Goal: Information Seeking & Learning: Learn about a topic

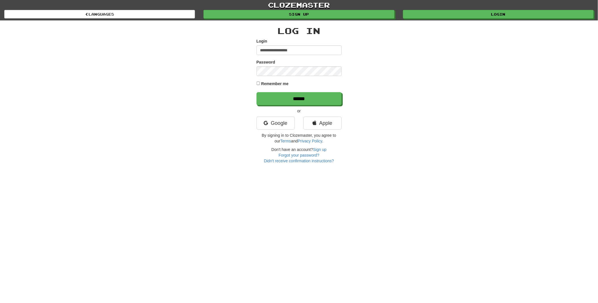
type input "**********"
click at [257, 92] on input "******" at bounding box center [299, 98] width 85 height 13
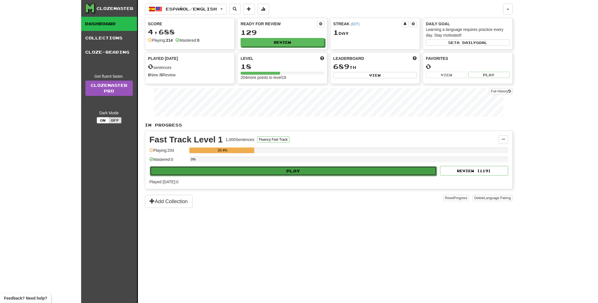
click at [263, 172] on button "Play" at bounding box center [293, 171] width 287 height 10
select select "**"
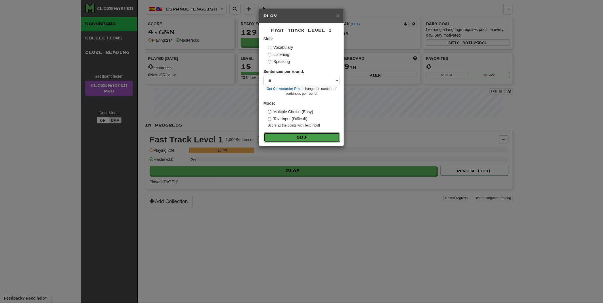
click at [290, 139] on button "Go" at bounding box center [302, 138] width 76 height 10
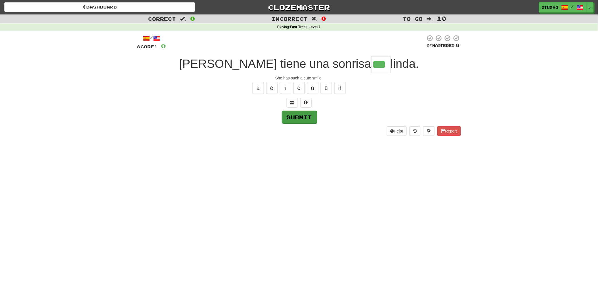
type input "***"
click at [305, 116] on button "Submit" at bounding box center [299, 116] width 35 height 13
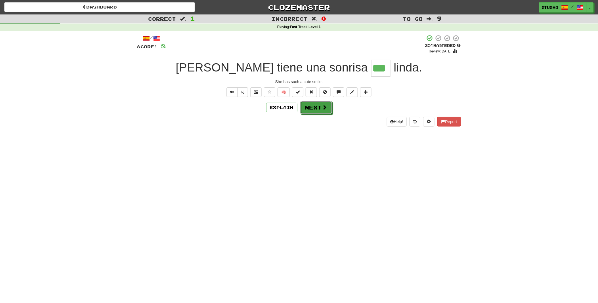
click at [315, 109] on button "Next" at bounding box center [316, 107] width 32 height 13
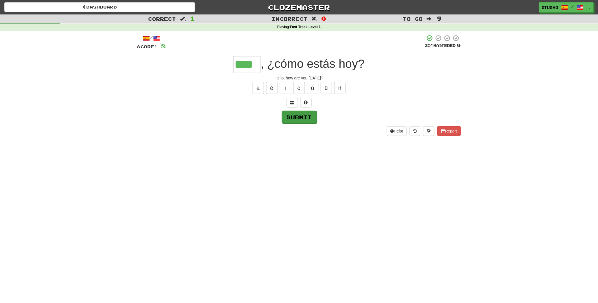
type input "****"
click at [296, 119] on button "Submit" at bounding box center [299, 117] width 35 height 13
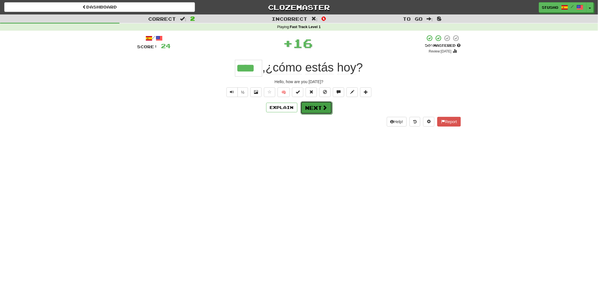
click at [319, 109] on button "Next" at bounding box center [317, 107] width 32 height 13
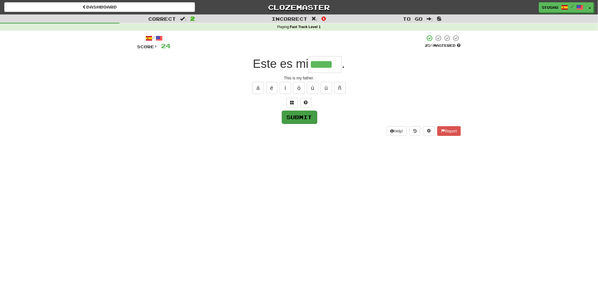
type input "*****"
click at [298, 118] on button "Submit" at bounding box center [299, 117] width 35 height 13
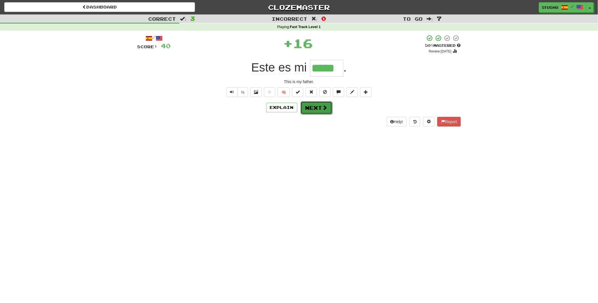
click at [313, 110] on button "Next" at bounding box center [317, 107] width 32 height 13
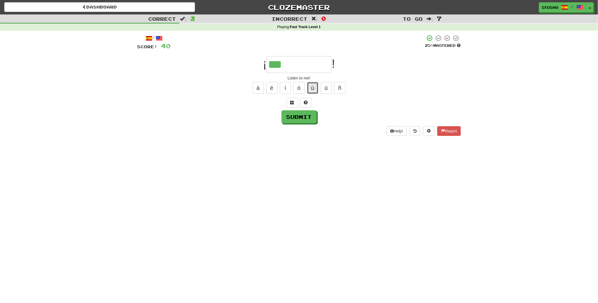
click at [313, 89] on button "ú" at bounding box center [312, 88] width 11 height 12
type input "*********"
click at [299, 118] on button "Submit" at bounding box center [299, 117] width 35 height 13
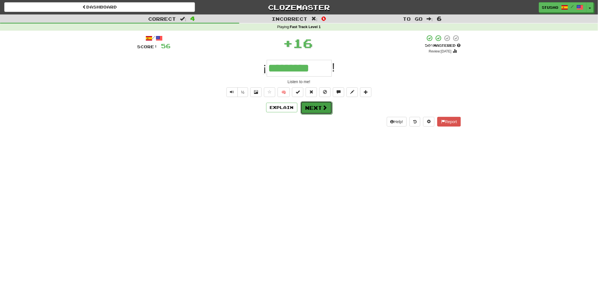
click at [314, 110] on button "Next" at bounding box center [317, 107] width 32 height 13
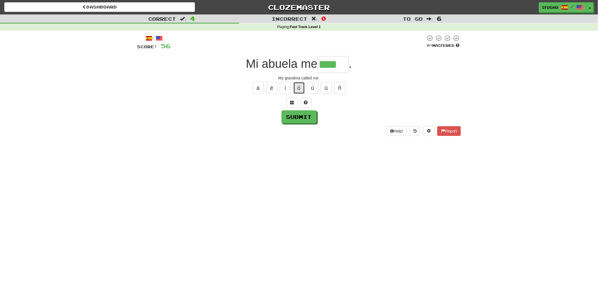
click at [300, 88] on button "ó" at bounding box center [299, 88] width 11 height 12
type input "*****"
click at [298, 119] on button "Submit" at bounding box center [299, 117] width 35 height 13
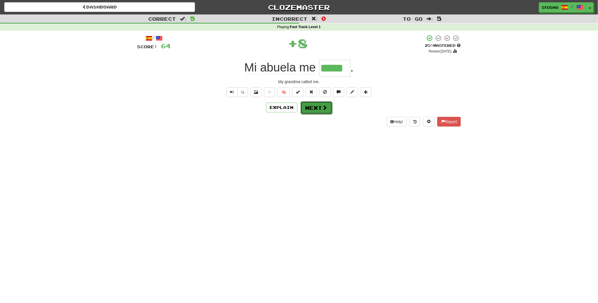
click at [315, 108] on button "Next" at bounding box center [317, 107] width 32 height 13
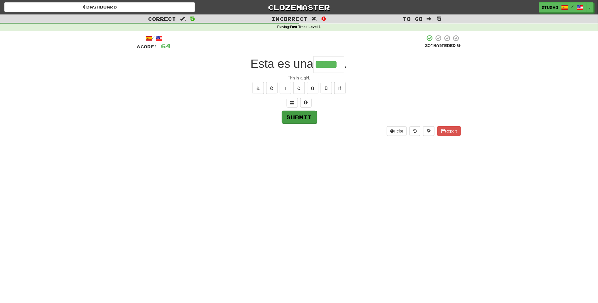
type input "*****"
click at [298, 116] on button "Submit" at bounding box center [299, 117] width 35 height 13
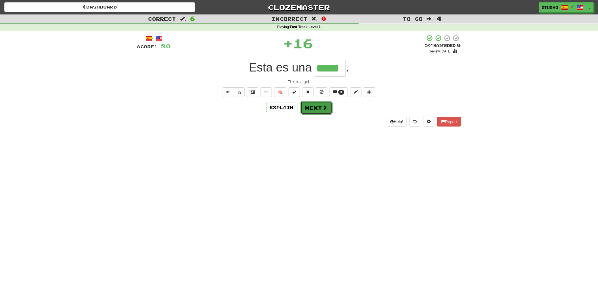
click at [317, 106] on button "Next" at bounding box center [317, 107] width 32 height 13
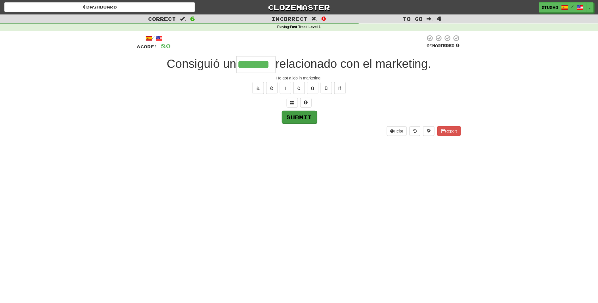
type input "*******"
click at [292, 116] on button "Submit" at bounding box center [299, 117] width 35 height 13
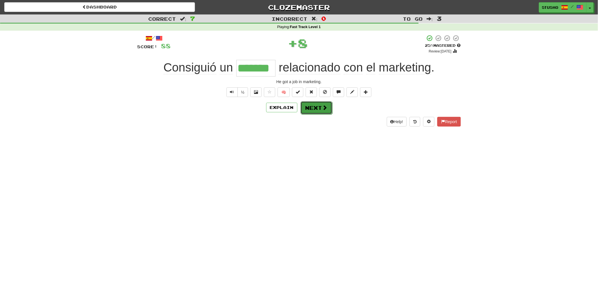
click at [311, 110] on button "Next" at bounding box center [317, 107] width 32 height 13
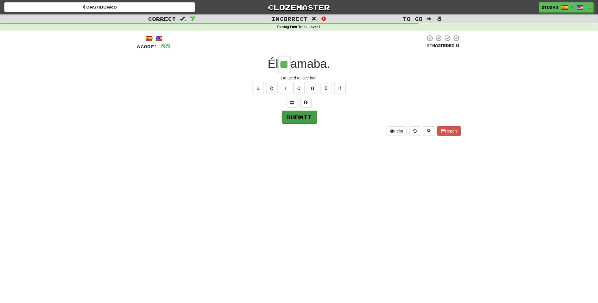
type input "**"
click at [297, 115] on button "Submit" at bounding box center [299, 117] width 35 height 13
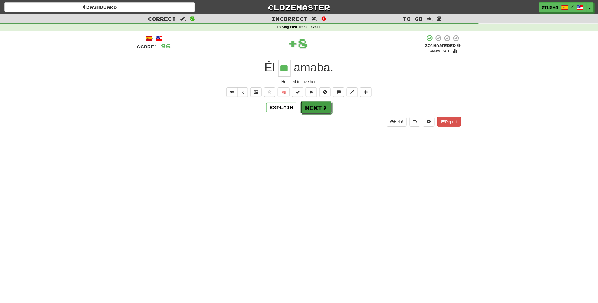
click at [315, 110] on button "Next" at bounding box center [317, 107] width 32 height 13
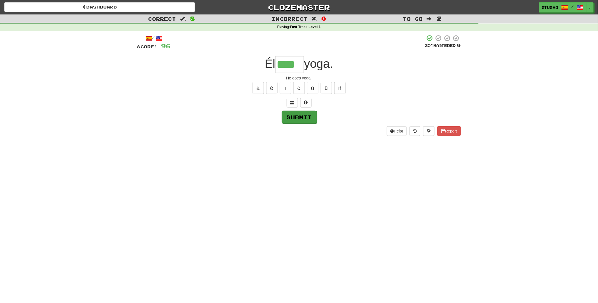
type input "****"
click at [300, 117] on button "Submit" at bounding box center [299, 117] width 35 height 13
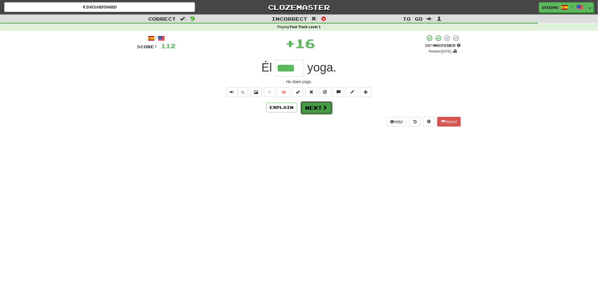
click at [313, 107] on button "Next" at bounding box center [317, 107] width 32 height 13
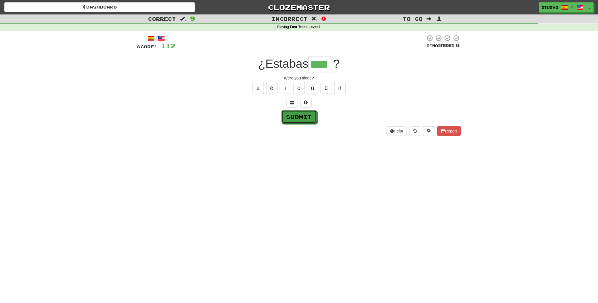
click at [297, 118] on button "Submit" at bounding box center [299, 116] width 35 height 13
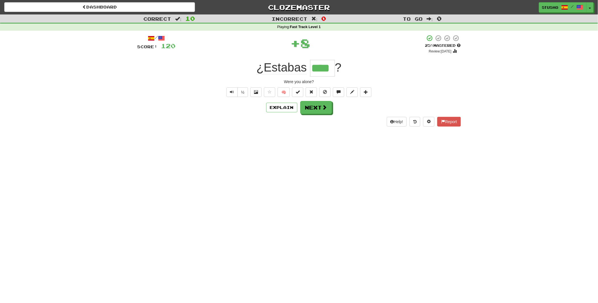
type input "****"
click at [315, 110] on button "Next" at bounding box center [317, 107] width 32 height 13
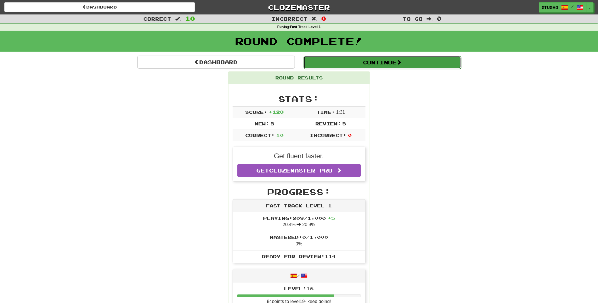
click at [387, 62] on button "Continue" at bounding box center [383, 62] width 158 height 13
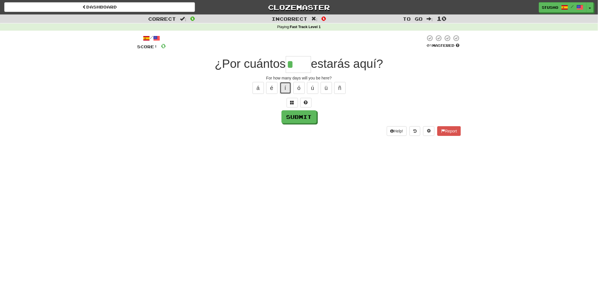
click at [286, 88] on button "í" at bounding box center [285, 88] width 11 height 12
type input "****"
click at [299, 118] on button "Submit" at bounding box center [299, 116] width 35 height 13
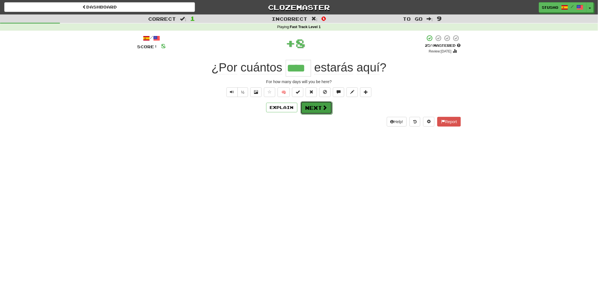
click at [315, 109] on button "Next" at bounding box center [317, 107] width 32 height 13
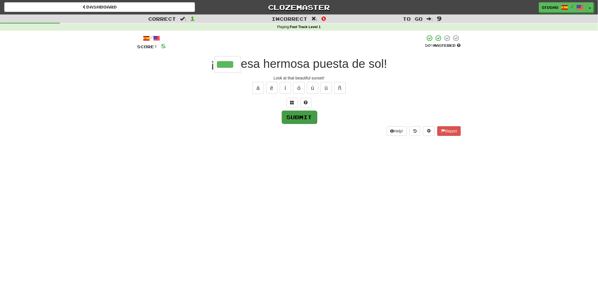
type input "****"
click at [295, 116] on button "Submit" at bounding box center [299, 117] width 35 height 13
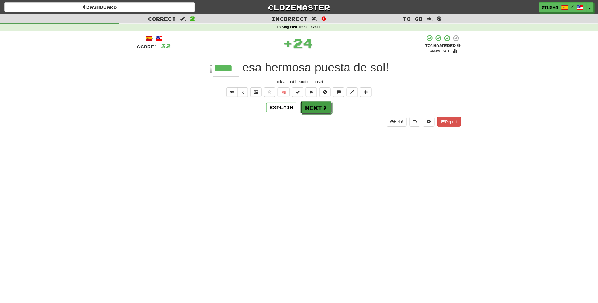
click at [323, 110] on span at bounding box center [325, 107] width 5 height 5
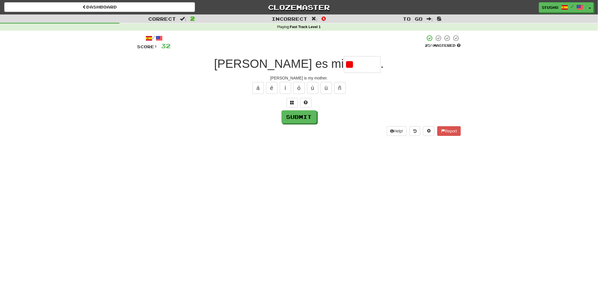
type input "*"
type input "*****"
click at [296, 118] on button "Submit" at bounding box center [299, 117] width 35 height 13
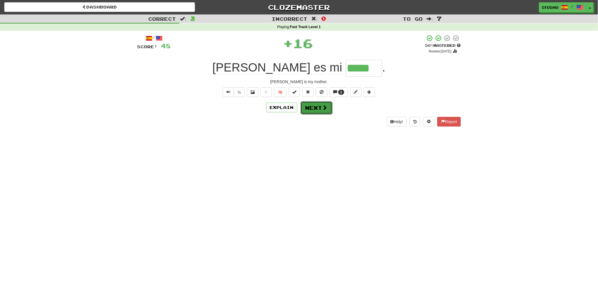
click at [319, 108] on button "Next" at bounding box center [317, 107] width 32 height 13
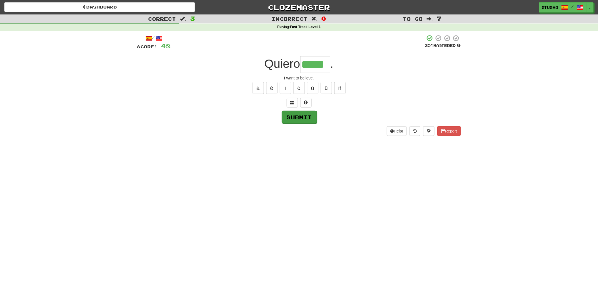
type input "*****"
click at [301, 118] on button "Submit" at bounding box center [299, 117] width 35 height 13
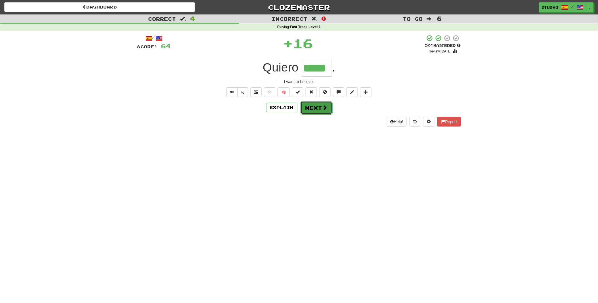
click at [317, 107] on button "Next" at bounding box center [317, 107] width 32 height 13
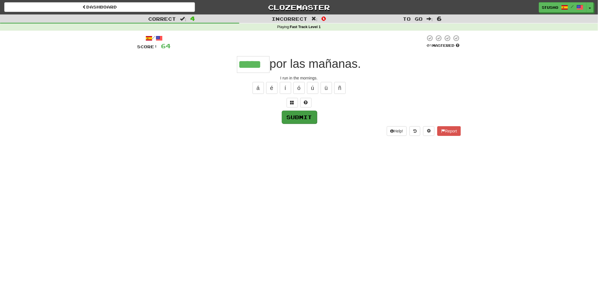
type input "*****"
click at [301, 118] on button "Submit" at bounding box center [299, 116] width 35 height 13
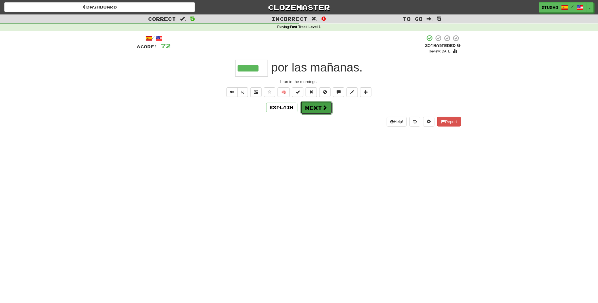
click at [311, 108] on button "Next" at bounding box center [317, 107] width 32 height 13
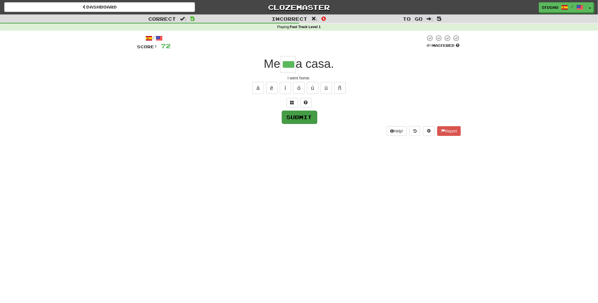
type input "***"
click at [306, 115] on button "Submit" at bounding box center [299, 117] width 35 height 13
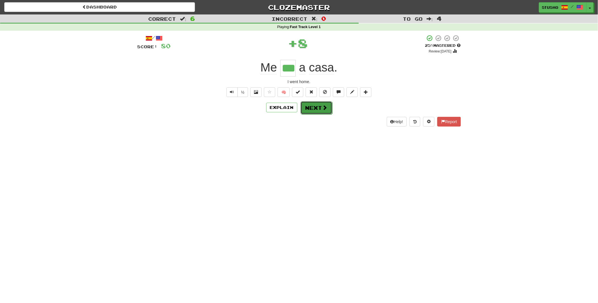
click at [316, 109] on button "Next" at bounding box center [317, 107] width 32 height 13
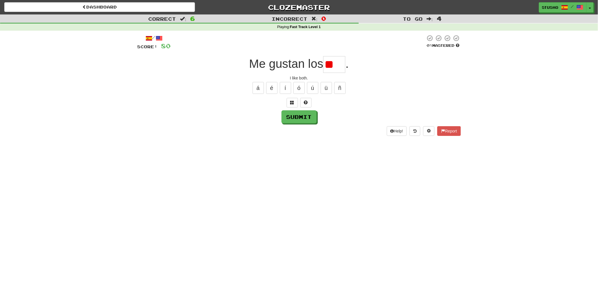
type input "*"
type input "***"
click at [294, 119] on button "Submit" at bounding box center [299, 117] width 35 height 13
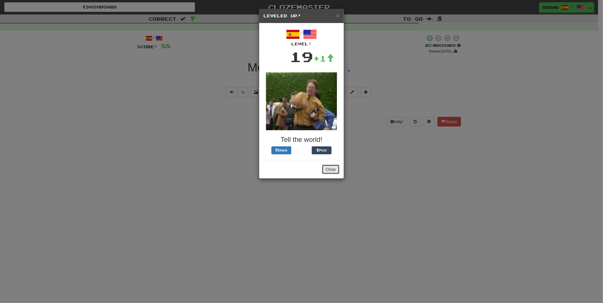
click at [330, 170] on button "Close" at bounding box center [331, 170] width 18 height 10
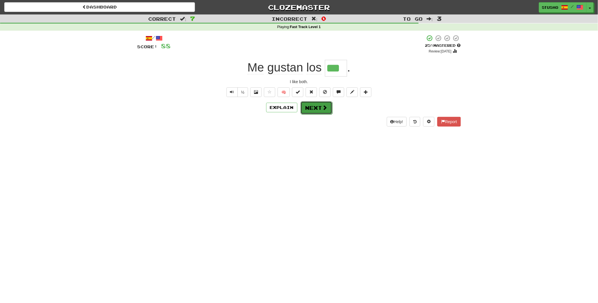
click at [315, 108] on button "Next" at bounding box center [317, 107] width 32 height 13
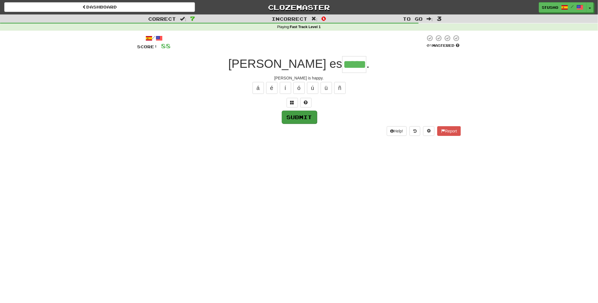
type input "*****"
click at [304, 117] on button "Submit" at bounding box center [299, 117] width 35 height 13
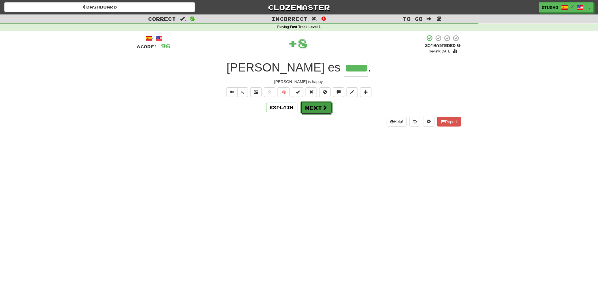
click at [320, 107] on button "Next" at bounding box center [317, 107] width 32 height 13
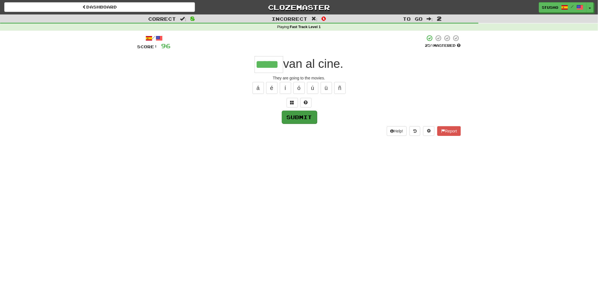
type input "*****"
click at [298, 117] on button "Submit" at bounding box center [299, 117] width 35 height 13
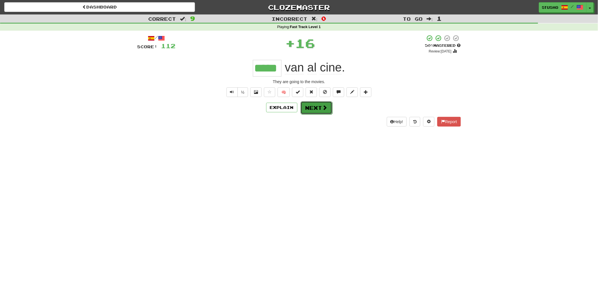
click at [311, 110] on button "Next" at bounding box center [317, 107] width 32 height 13
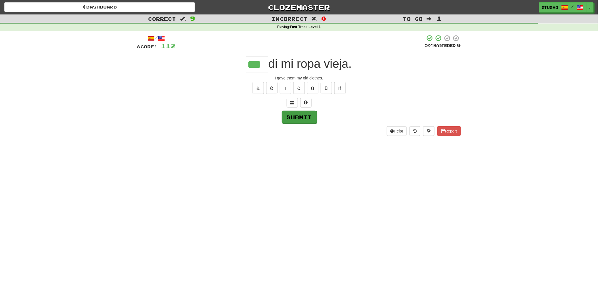
type input "***"
click at [297, 117] on button "Submit" at bounding box center [299, 117] width 35 height 13
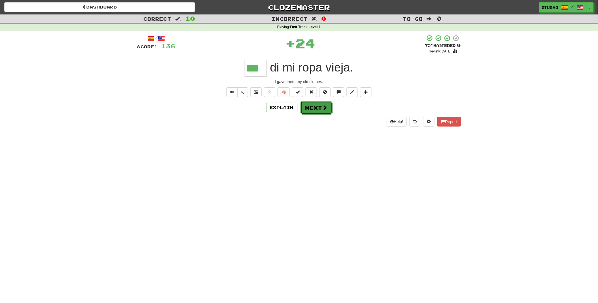
click at [320, 109] on button "Next" at bounding box center [317, 107] width 32 height 13
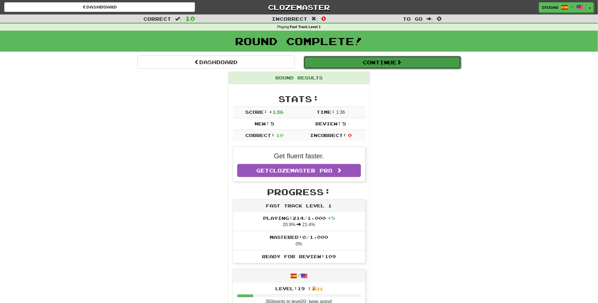
click at [394, 64] on button "Continue" at bounding box center [383, 62] width 158 height 13
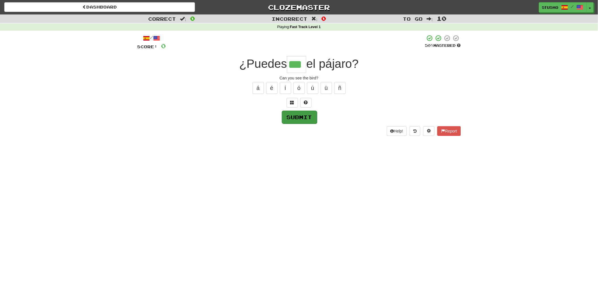
type input "***"
click at [301, 117] on button "Submit" at bounding box center [299, 117] width 35 height 13
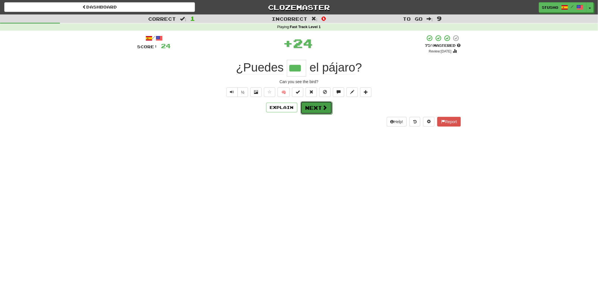
click at [315, 109] on button "Next" at bounding box center [317, 107] width 32 height 13
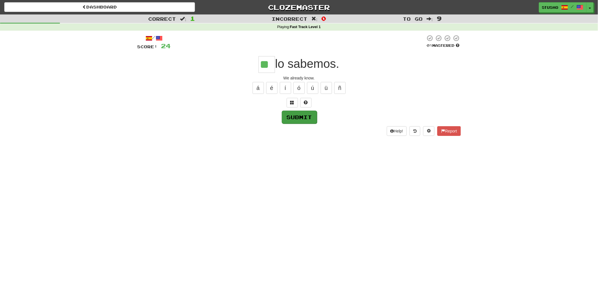
type input "**"
click at [302, 120] on button "Submit" at bounding box center [299, 116] width 35 height 13
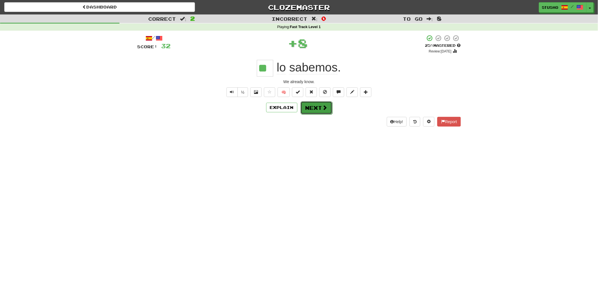
click at [317, 108] on button "Next" at bounding box center [317, 107] width 32 height 13
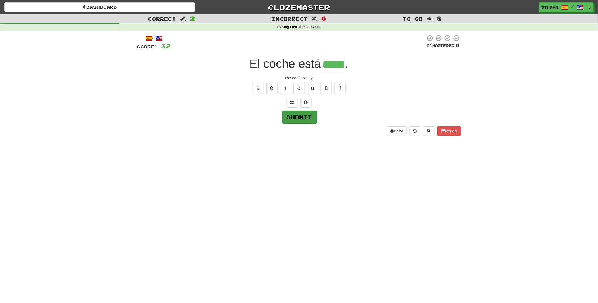
type input "*****"
click at [292, 116] on button "Submit" at bounding box center [299, 117] width 35 height 13
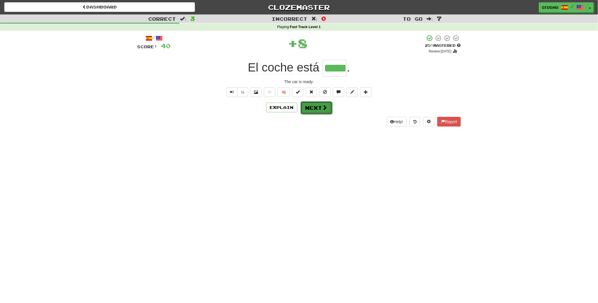
click at [310, 108] on button "Next" at bounding box center [317, 107] width 32 height 13
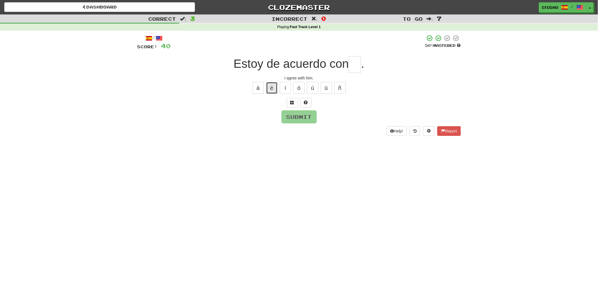
drag, startPoint x: 271, startPoint y: 86, endPoint x: 273, endPoint y: 91, distance: 4.9
click at [271, 87] on button "é" at bounding box center [271, 88] width 11 height 12
type input "**"
click at [302, 116] on button "Submit" at bounding box center [299, 116] width 35 height 13
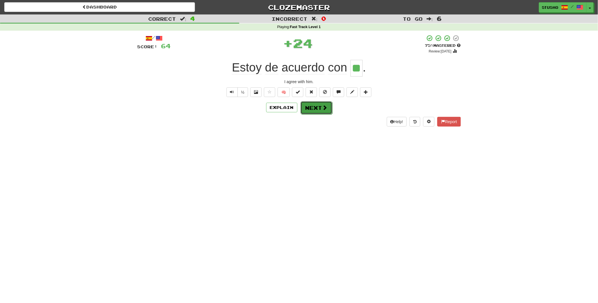
click at [314, 108] on button "Next" at bounding box center [317, 107] width 32 height 13
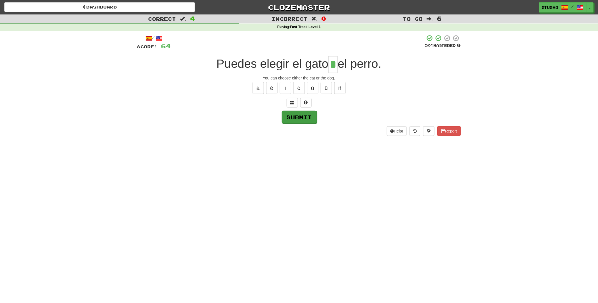
type input "*"
click at [300, 117] on button "Submit" at bounding box center [299, 117] width 35 height 13
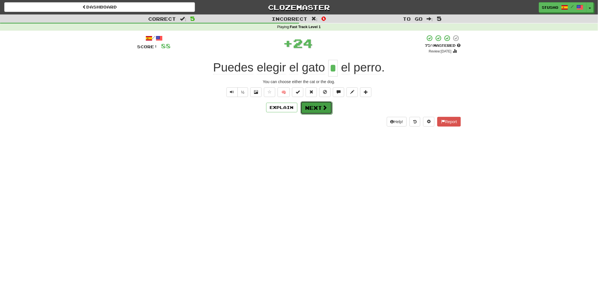
click at [314, 108] on button "Next" at bounding box center [317, 107] width 32 height 13
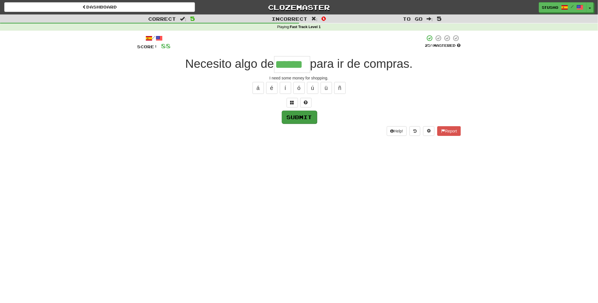
type input "******"
click at [296, 117] on button "Submit" at bounding box center [299, 117] width 35 height 13
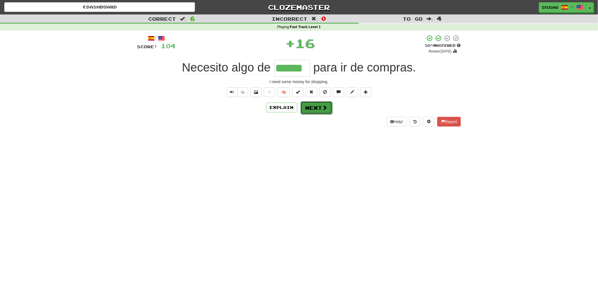
click at [315, 107] on button "Next" at bounding box center [317, 107] width 32 height 13
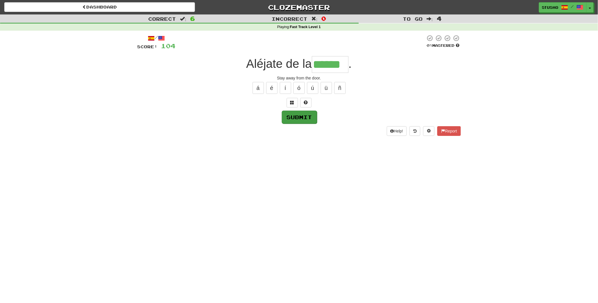
type input "******"
click at [301, 116] on button "Submit" at bounding box center [299, 116] width 35 height 13
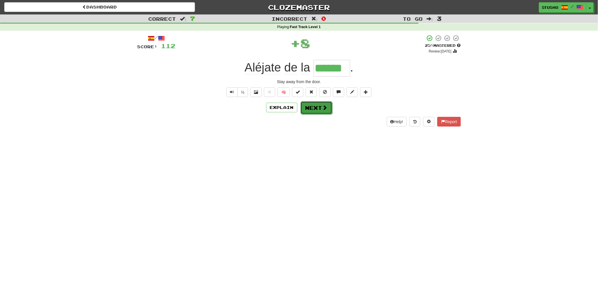
click at [317, 109] on button "Next" at bounding box center [317, 107] width 32 height 13
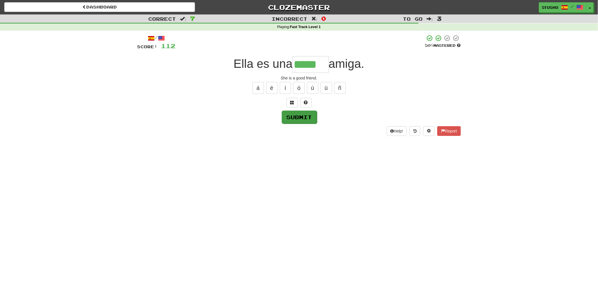
type input "*****"
click at [293, 116] on button "Submit" at bounding box center [299, 117] width 35 height 13
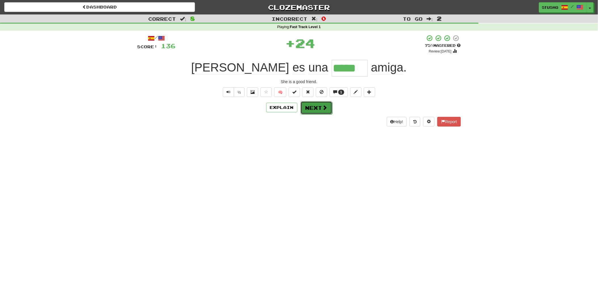
click at [317, 109] on button "Next" at bounding box center [317, 107] width 32 height 13
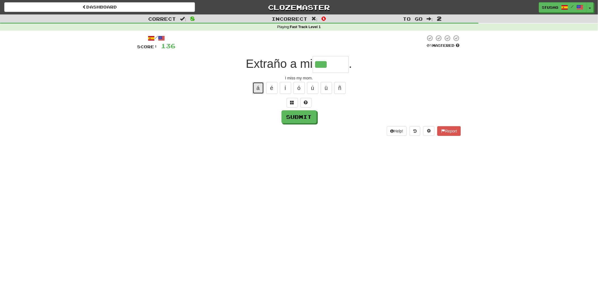
click at [260, 87] on button "á" at bounding box center [258, 88] width 11 height 12
type input "****"
click at [298, 118] on button "Submit" at bounding box center [299, 117] width 35 height 13
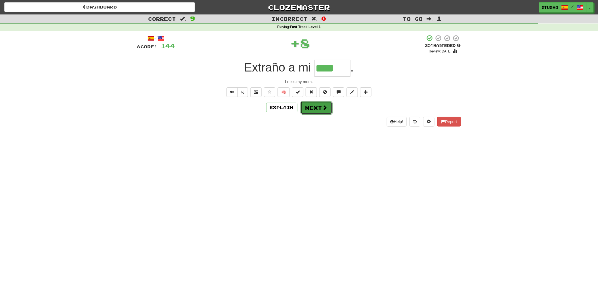
click at [316, 108] on button "Next" at bounding box center [317, 107] width 32 height 13
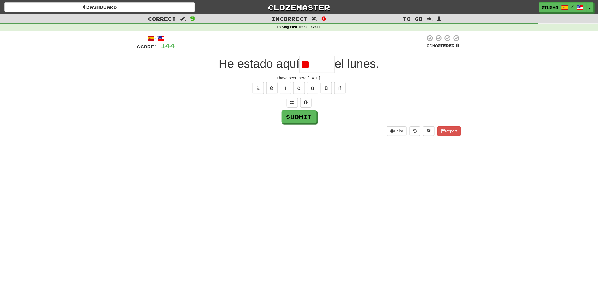
type input "*"
type input "*****"
click at [303, 117] on button "Submit" at bounding box center [299, 117] width 35 height 13
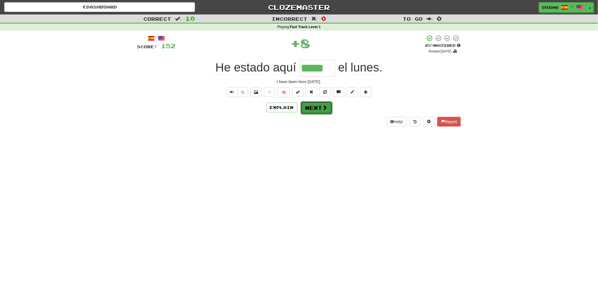
click at [317, 108] on button "Next" at bounding box center [317, 107] width 32 height 13
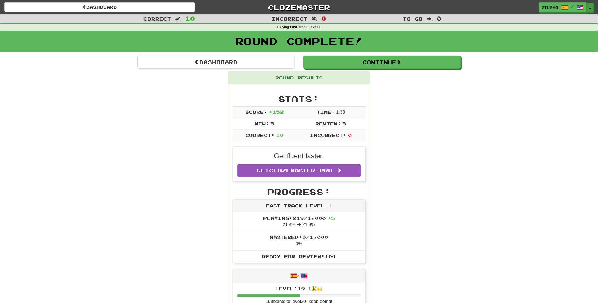
click at [590, 8] on span "button" at bounding box center [590, 8] width 2 height 1
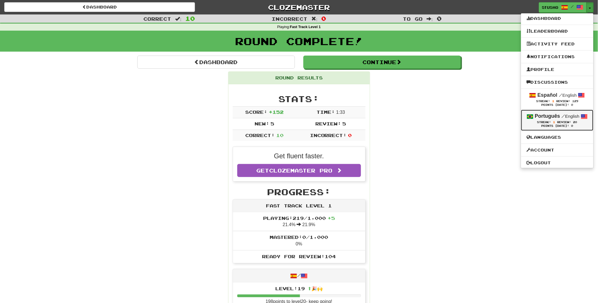
click at [549, 121] on div "Streak: 1 Review: 20" at bounding box center [557, 122] width 61 height 4
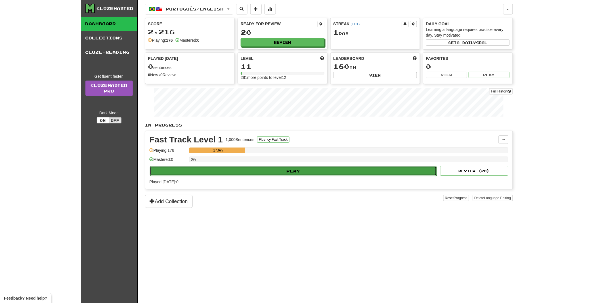
click at [291, 170] on button "Play" at bounding box center [293, 171] width 287 height 10
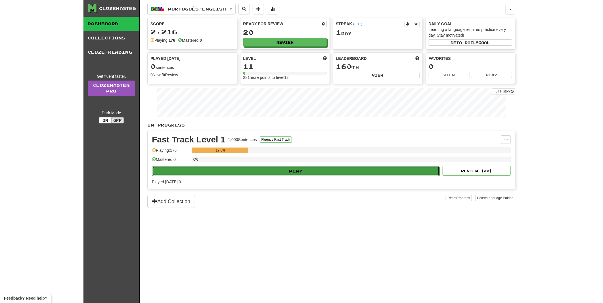
select select "**"
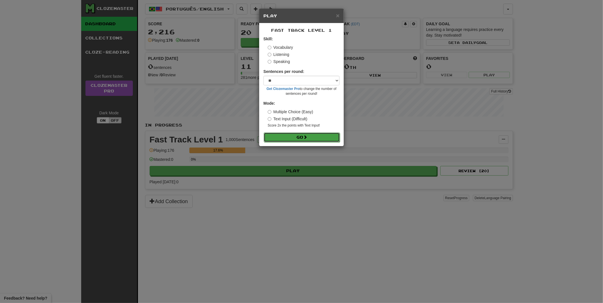
click at [297, 136] on button "Go" at bounding box center [302, 138] width 76 height 10
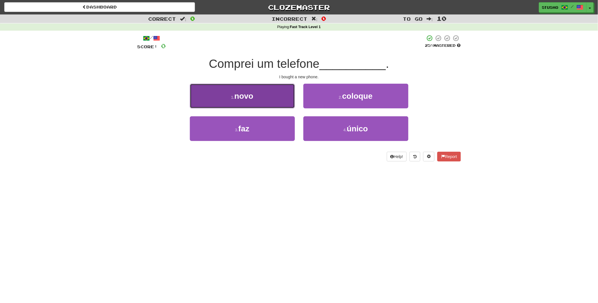
click at [259, 99] on button "1 . novo" at bounding box center [242, 96] width 105 height 25
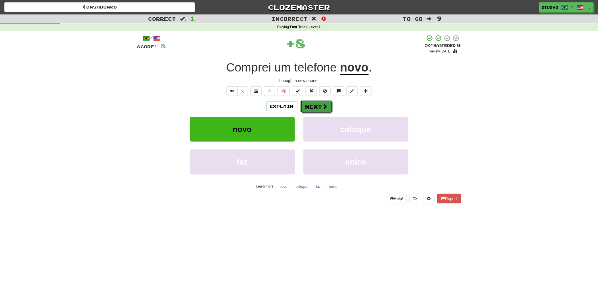
click at [316, 106] on button "Next" at bounding box center [317, 106] width 32 height 13
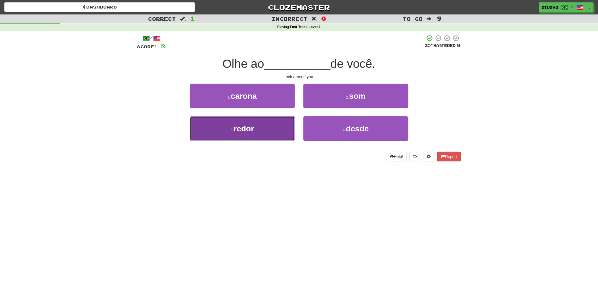
click at [249, 130] on span "redor" at bounding box center [244, 128] width 20 height 9
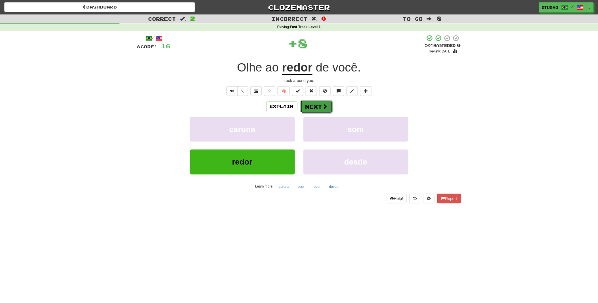
click at [319, 108] on button "Next" at bounding box center [317, 106] width 32 height 13
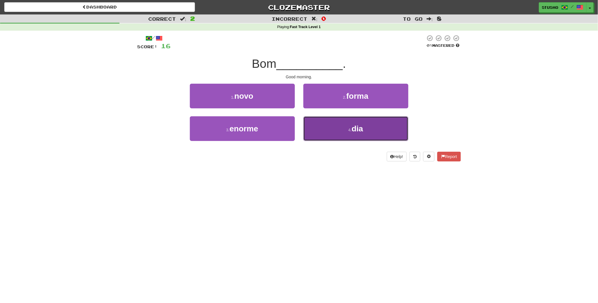
click at [347, 128] on button "4 . dia" at bounding box center [356, 128] width 105 height 25
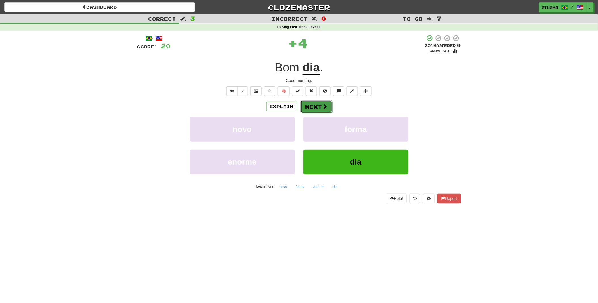
click at [313, 106] on button "Next" at bounding box center [317, 106] width 32 height 13
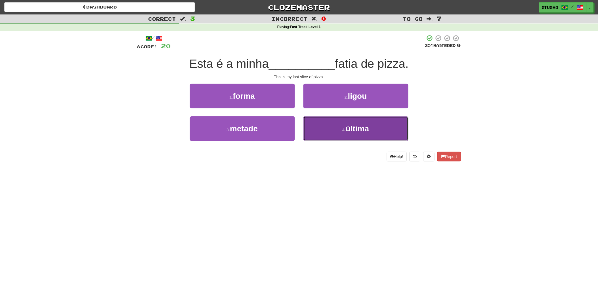
click at [358, 129] on span "última" at bounding box center [357, 128] width 23 height 9
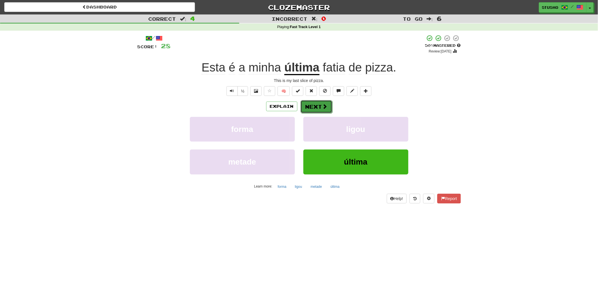
click at [318, 108] on button "Next" at bounding box center [317, 106] width 32 height 13
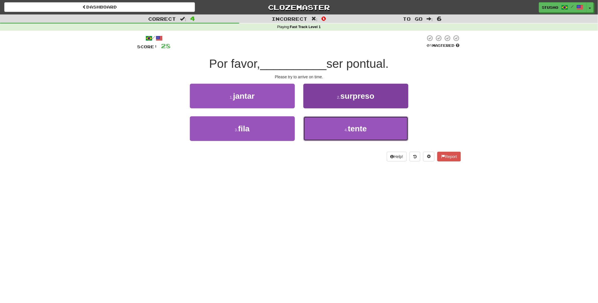
click at [352, 130] on span "tente" at bounding box center [357, 128] width 19 height 9
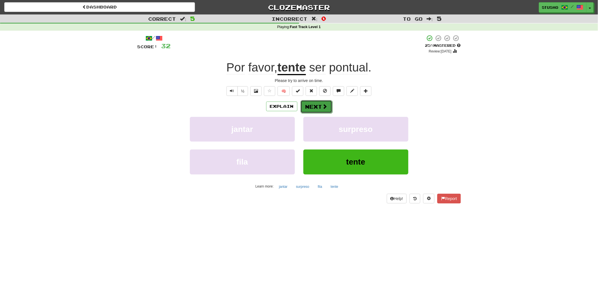
click at [321, 107] on button "Next" at bounding box center [317, 106] width 32 height 13
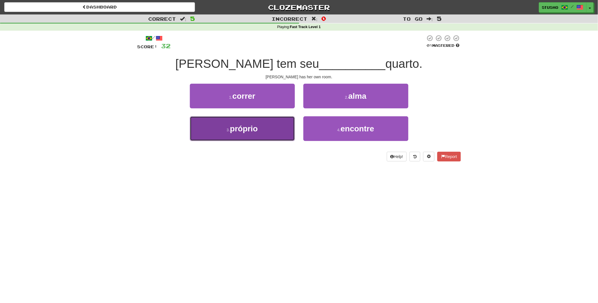
click at [260, 131] on button "3 . próprio" at bounding box center [242, 128] width 105 height 25
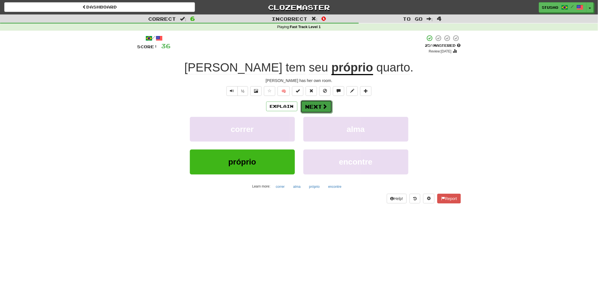
click at [319, 107] on button "Next" at bounding box center [317, 106] width 32 height 13
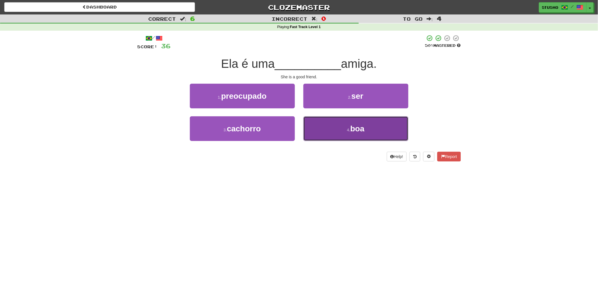
click at [361, 133] on button "4 . boa" at bounding box center [356, 128] width 105 height 25
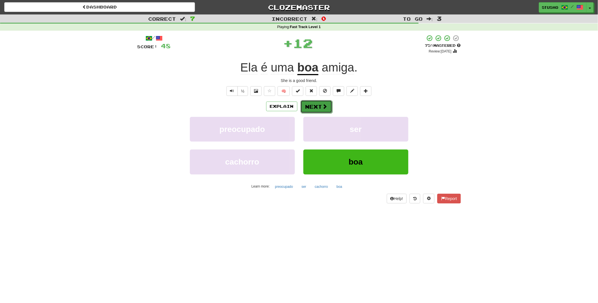
click at [320, 109] on button "Next" at bounding box center [317, 106] width 32 height 13
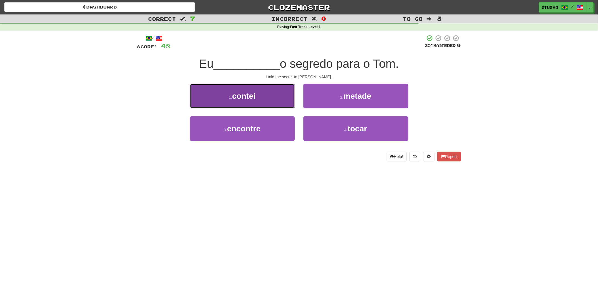
click at [261, 101] on button "1 . contei" at bounding box center [242, 96] width 105 height 25
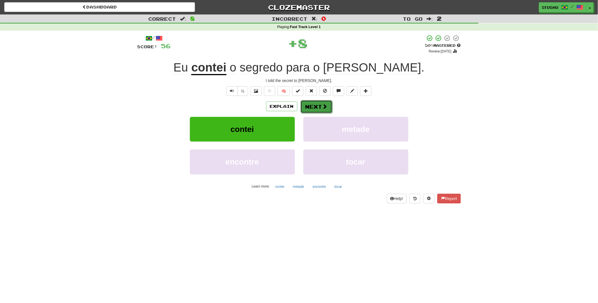
click at [320, 107] on button "Next" at bounding box center [317, 106] width 32 height 13
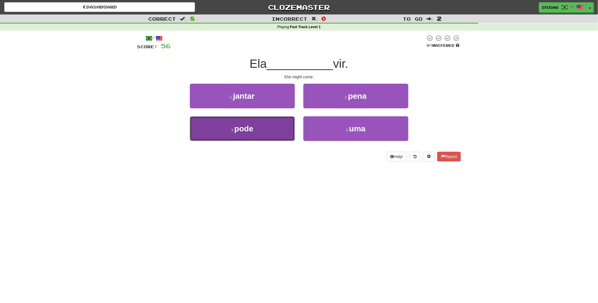
click at [256, 131] on button "3 . pode" at bounding box center [242, 128] width 105 height 25
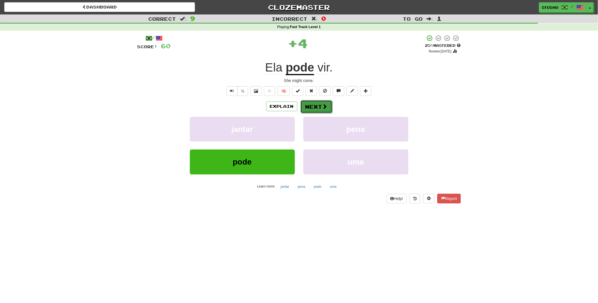
click at [319, 107] on button "Next" at bounding box center [317, 106] width 32 height 13
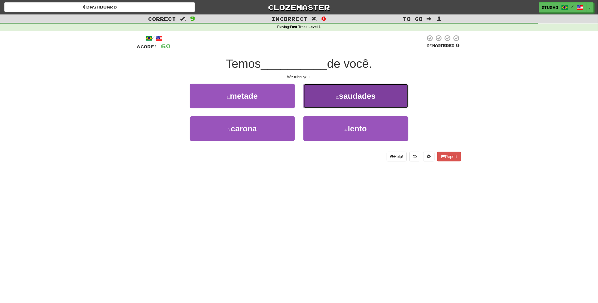
click at [353, 100] on span "saudades" at bounding box center [357, 96] width 37 height 9
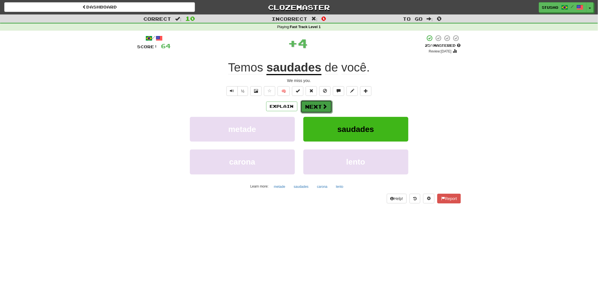
click at [321, 106] on button "Next" at bounding box center [317, 106] width 32 height 13
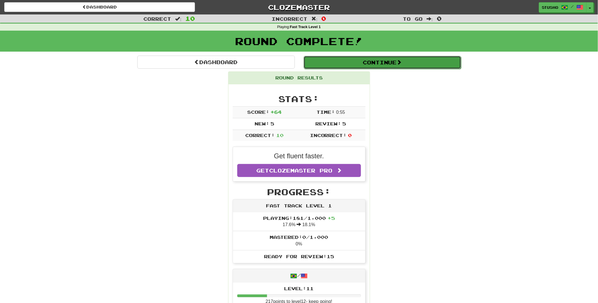
click at [381, 63] on button "Continue" at bounding box center [383, 62] width 158 height 13
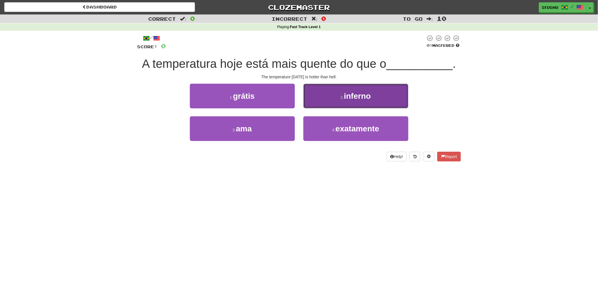
click at [356, 94] on span "inferno" at bounding box center [357, 96] width 27 height 9
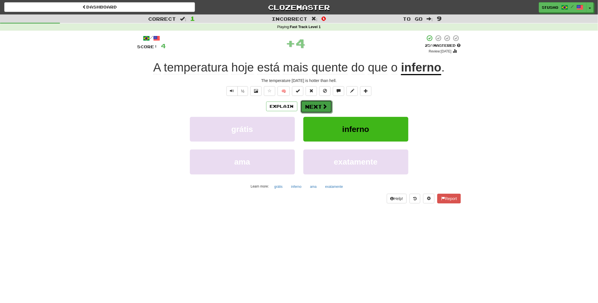
click at [319, 106] on button "Next" at bounding box center [317, 106] width 32 height 13
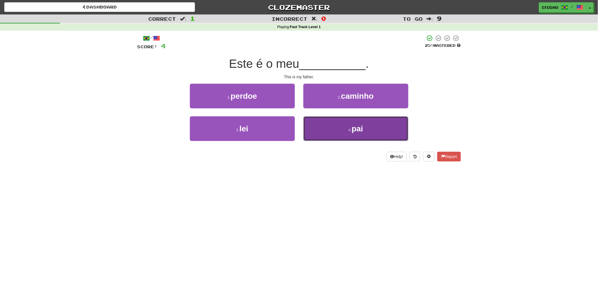
click at [367, 130] on button "4 . pai" at bounding box center [356, 128] width 105 height 25
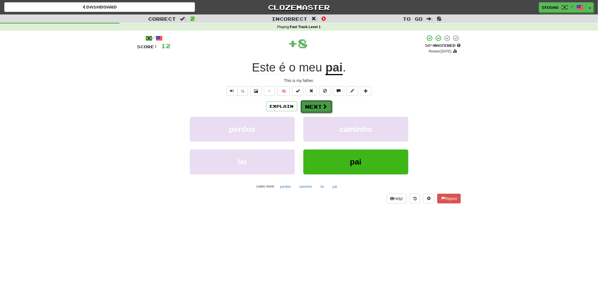
click at [317, 107] on button "Next" at bounding box center [317, 106] width 32 height 13
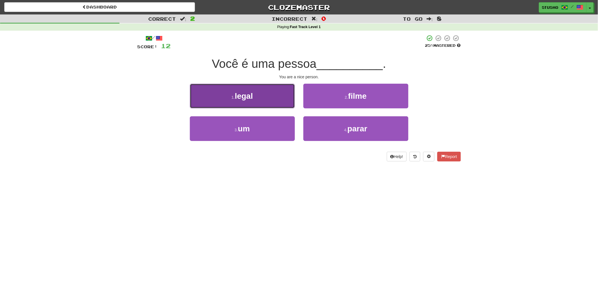
click at [247, 95] on span "legal" at bounding box center [244, 96] width 18 height 9
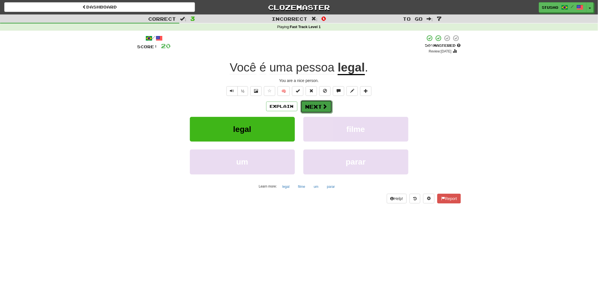
click at [317, 104] on button "Next" at bounding box center [317, 106] width 32 height 13
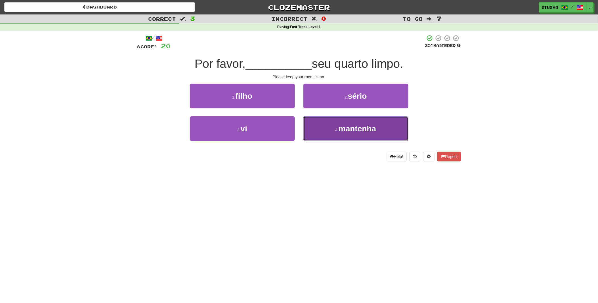
click at [356, 129] on span "mantenha" at bounding box center [357, 128] width 37 height 9
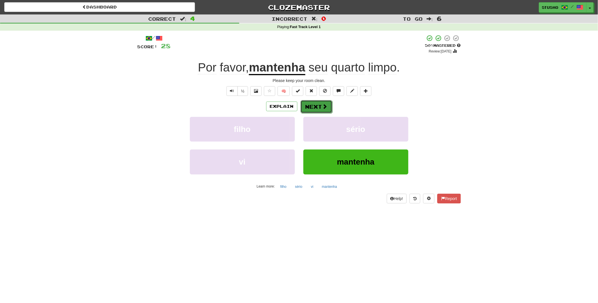
click at [314, 105] on button "Next" at bounding box center [317, 106] width 32 height 13
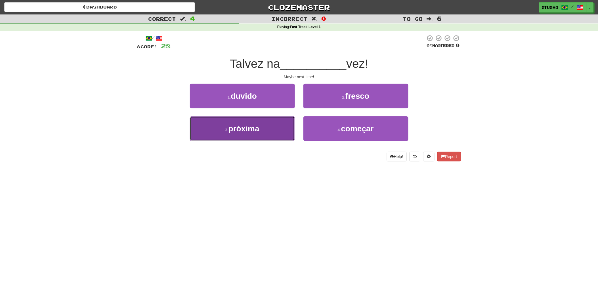
click at [253, 128] on span "próxima" at bounding box center [244, 128] width 31 height 9
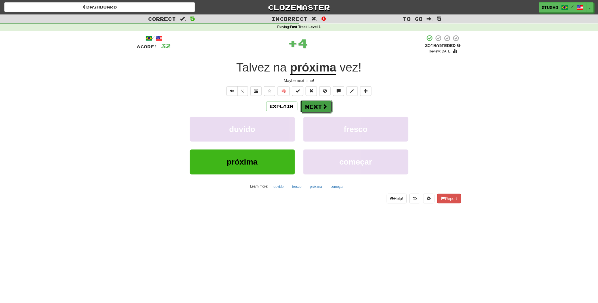
click at [311, 107] on button "Next" at bounding box center [317, 106] width 32 height 13
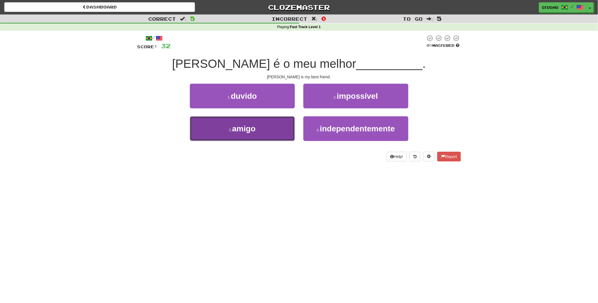
click at [255, 127] on span "amigo" at bounding box center [243, 128] width 23 height 9
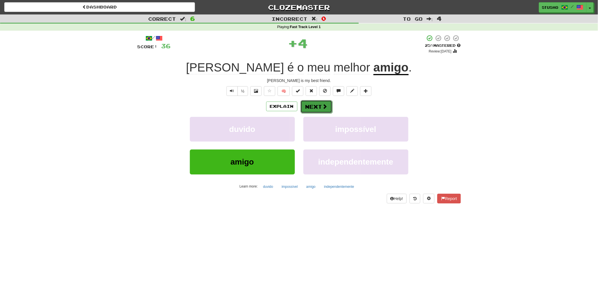
click at [310, 106] on button "Next" at bounding box center [317, 106] width 32 height 13
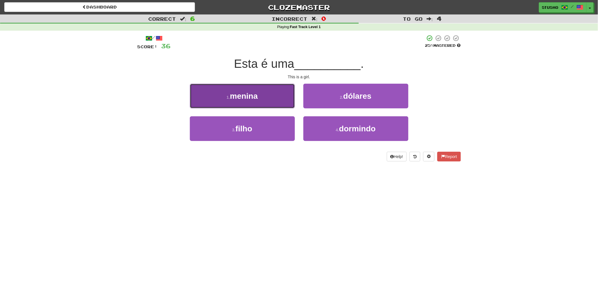
click at [254, 97] on span "menina" at bounding box center [244, 96] width 28 height 9
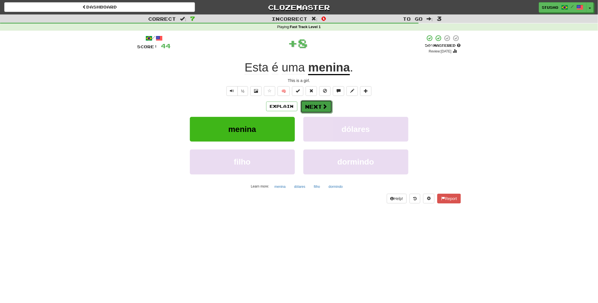
click at [314, 107] on button "Next" at bounding box center [317, 106] width 32 height 13
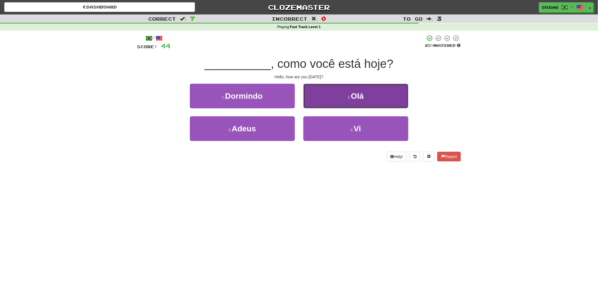
click at [366, 97] on button "2 . Olá" at bounding box center [356, 96] width 105 height 25
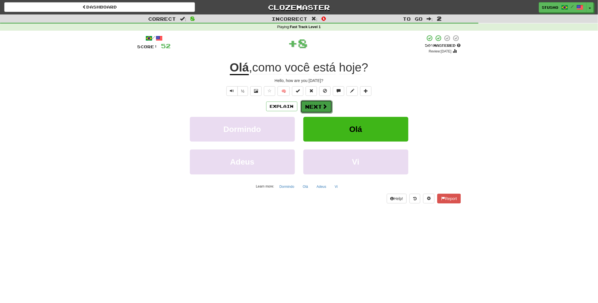
click at [318, 105] on button "Next" at bounding box center [317, 106] width 32 height 13
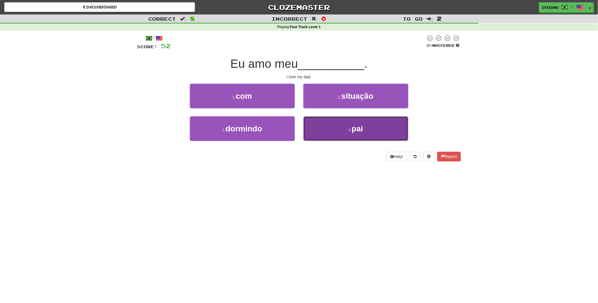
click at [363, 129] on span "pai" at bounding box center [357, 128] width 11 height 9
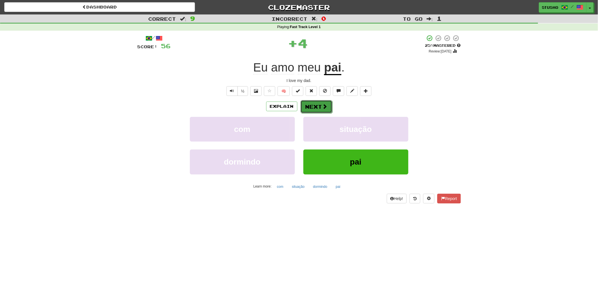
click at [323, 107] on span at bounding box center [325, 106] width 5 height 5
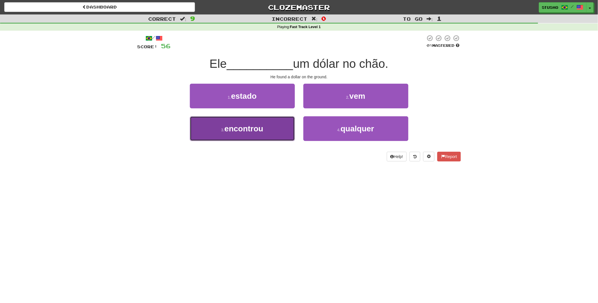
click at [251, 129] on span "encontrou" at bounding box center [244, 128] width 39 height 9
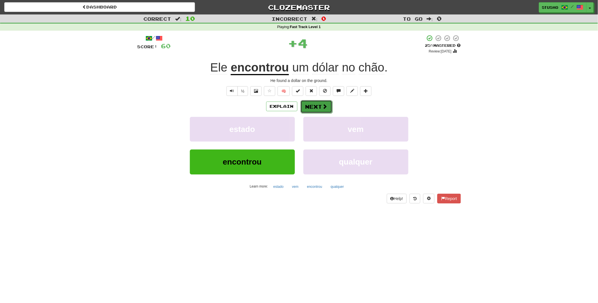
click at [315, 108] on button "Next" at bounding box center [317, 106] width 32 height 13
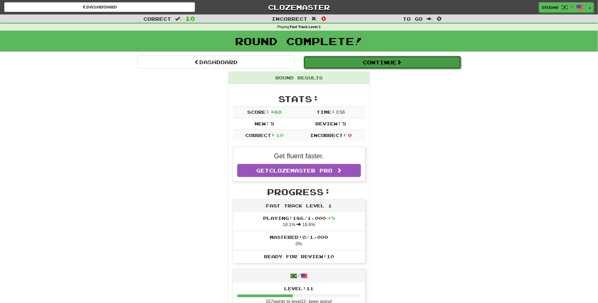
click at [381, 63] on button "Continue" at bounding box center [383, 62] width 158 height 13
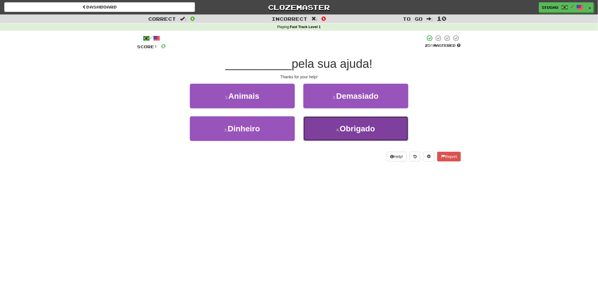
click at [367, 129] on span "Obrigado" at bounding box center [357, 128] width 35 height 9
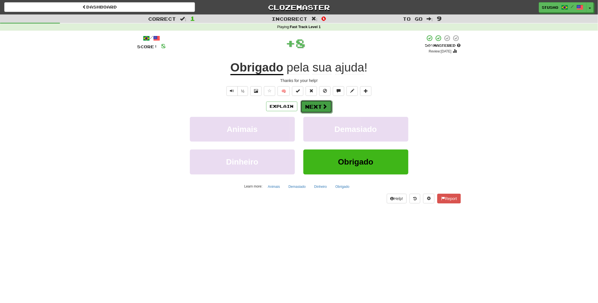
click at [315, 104] on button "Next" at bounding box center [317, 106] width 32 height 13
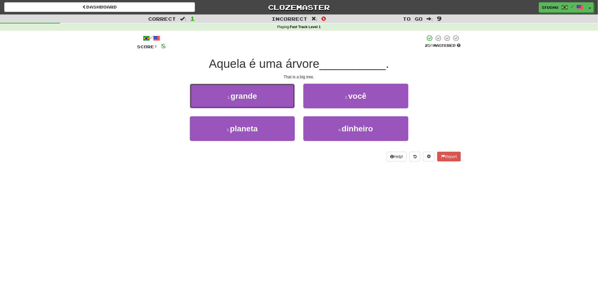
click at [269, 97] on button "1 . grande" at bounding box center [242, 96] width 105 height 25
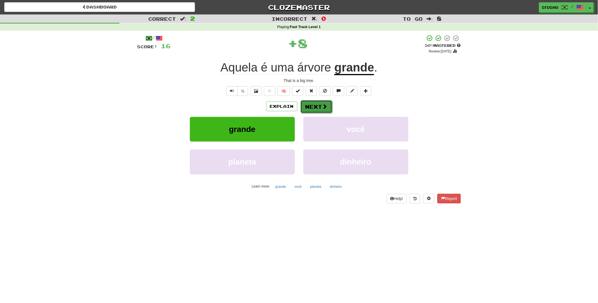
click at [317, 106] on button "Next" at bounding box center [317, 106] width 32 height 13
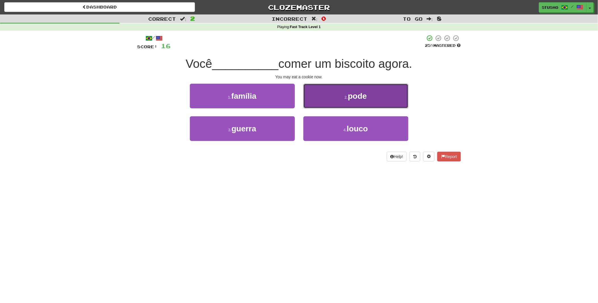
click at [351, 98] on span "pode" at bounding box center [357, 96] width 19 height 9
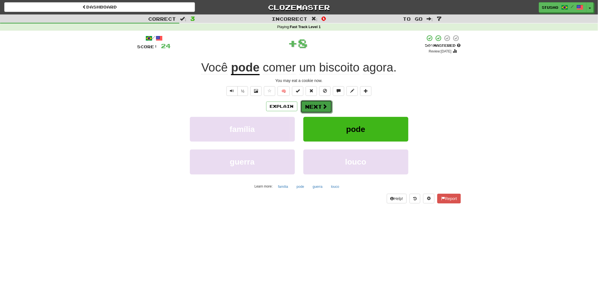
click at [320, 105] on button "Next" at bounding box center [317, 106] width 32 height 13
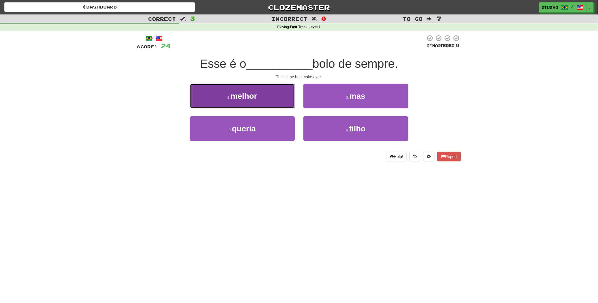
click at [254, 100] on button "1 . melhor" at bounding box center [242, 96] width 105 height 25
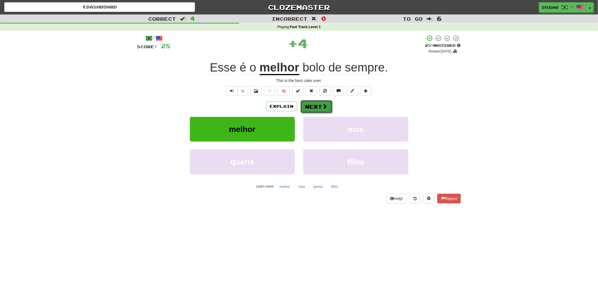
click at [323, 106] on span at bounding box center [325, 106] width 5 height 5
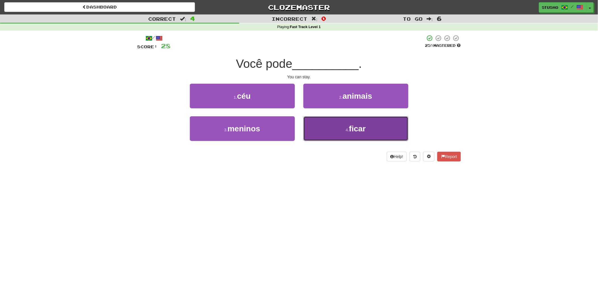
click at [362, 132] on span "ficar" at bounding box center [357, 128] width 17 height 9
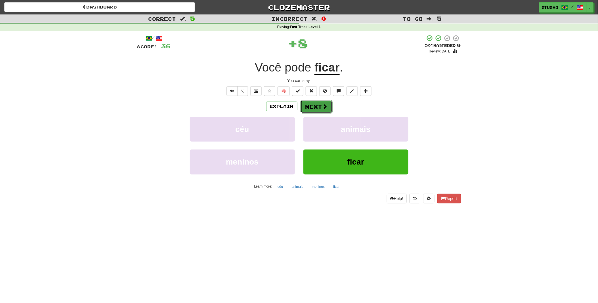
click at [315, 107] on button "Next" at bounding box center [317, 106] width 32 height 13
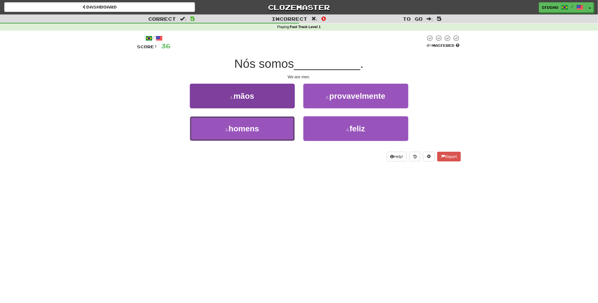
click at [250, 129] on span "homens" at bounding box center [244, 128] width 30 height 9
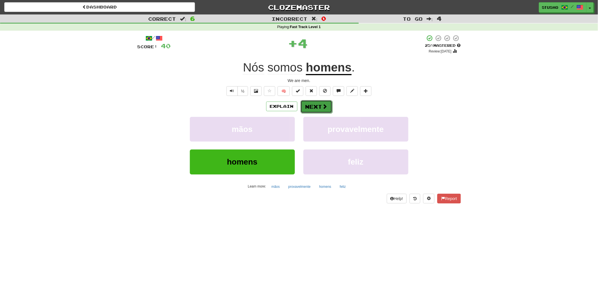
click at [315, 108] on button "Next" at bounding box center [317, 106] width 32 height 13
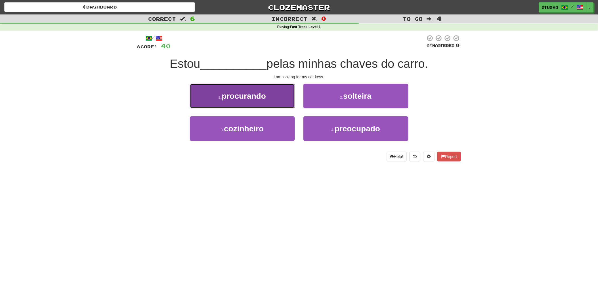
click at [262, 101] on button "1 . procurando" at bounding box center [242, 96] width 105 height 25
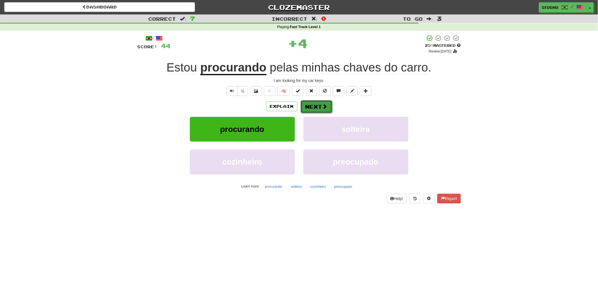
click at [316, 106] on button "Next" at bounding box center [317, 106] width 32 height 13
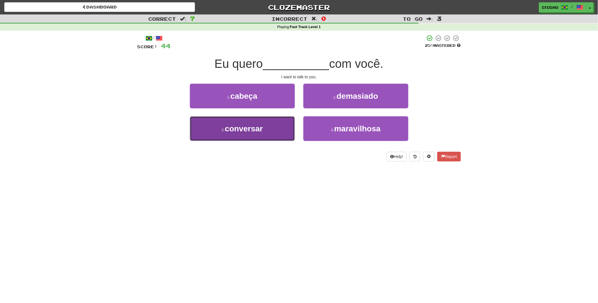
click at [264, 129] on button "3 . conversar" at bounding box center [242, 128] width 105 height 25
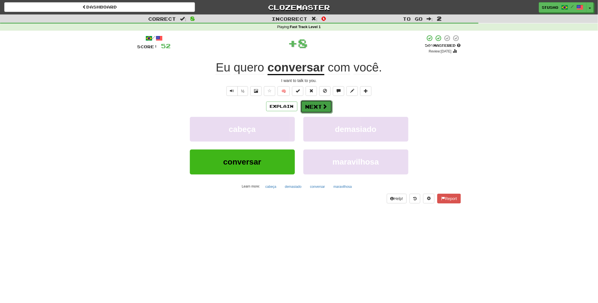
click at [320, 108] on button "Next" at bounding box center [317, 106] width 32 height 13
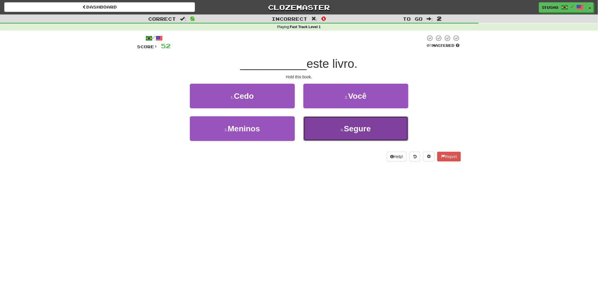
click at [354, 129] on span "Segure" at bounding box center [357, 128] width 27 height 9
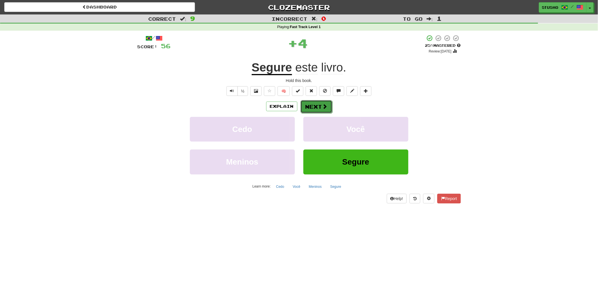
click at [314, 105] on button "Next" at bounding box center [317, 106] width 32 height 13
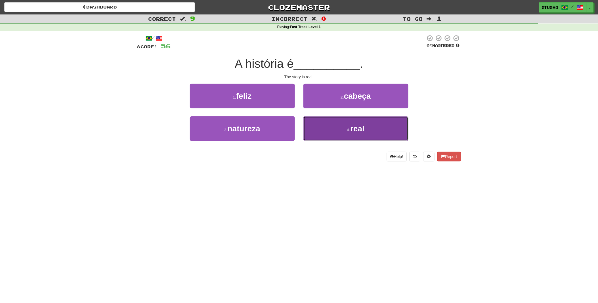
click at [353, 129] on span "real" at bounding box center [357, 128] width 14 height 9
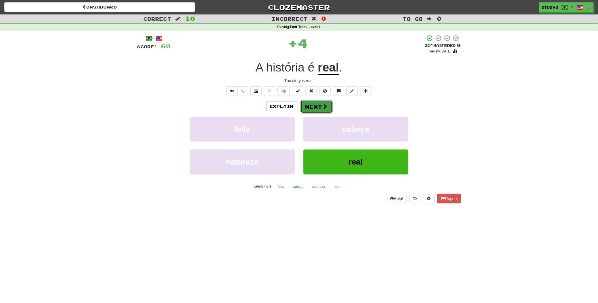
click at [309, 107] on button "Next" at bounding box center [317, 106] width 32 height 13
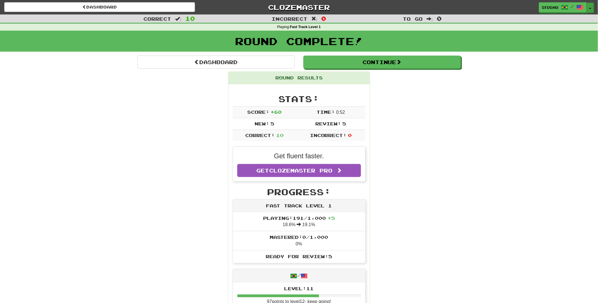
click at [591, 7] on button "Toggle Dropdown" at bounding box center [590, 8] width 7 height 10
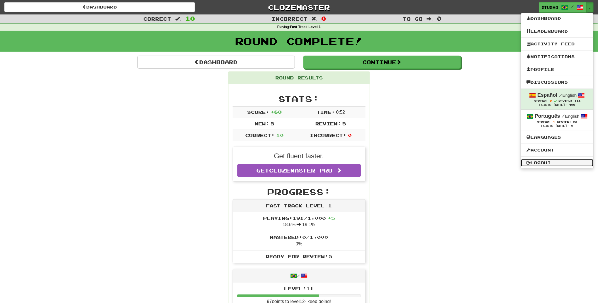
click at [543, 160] on link "Logout" at bounding box center [557, 162] width 72 height 7
